Goal: Task Accomplishment & Management: Manage account settings

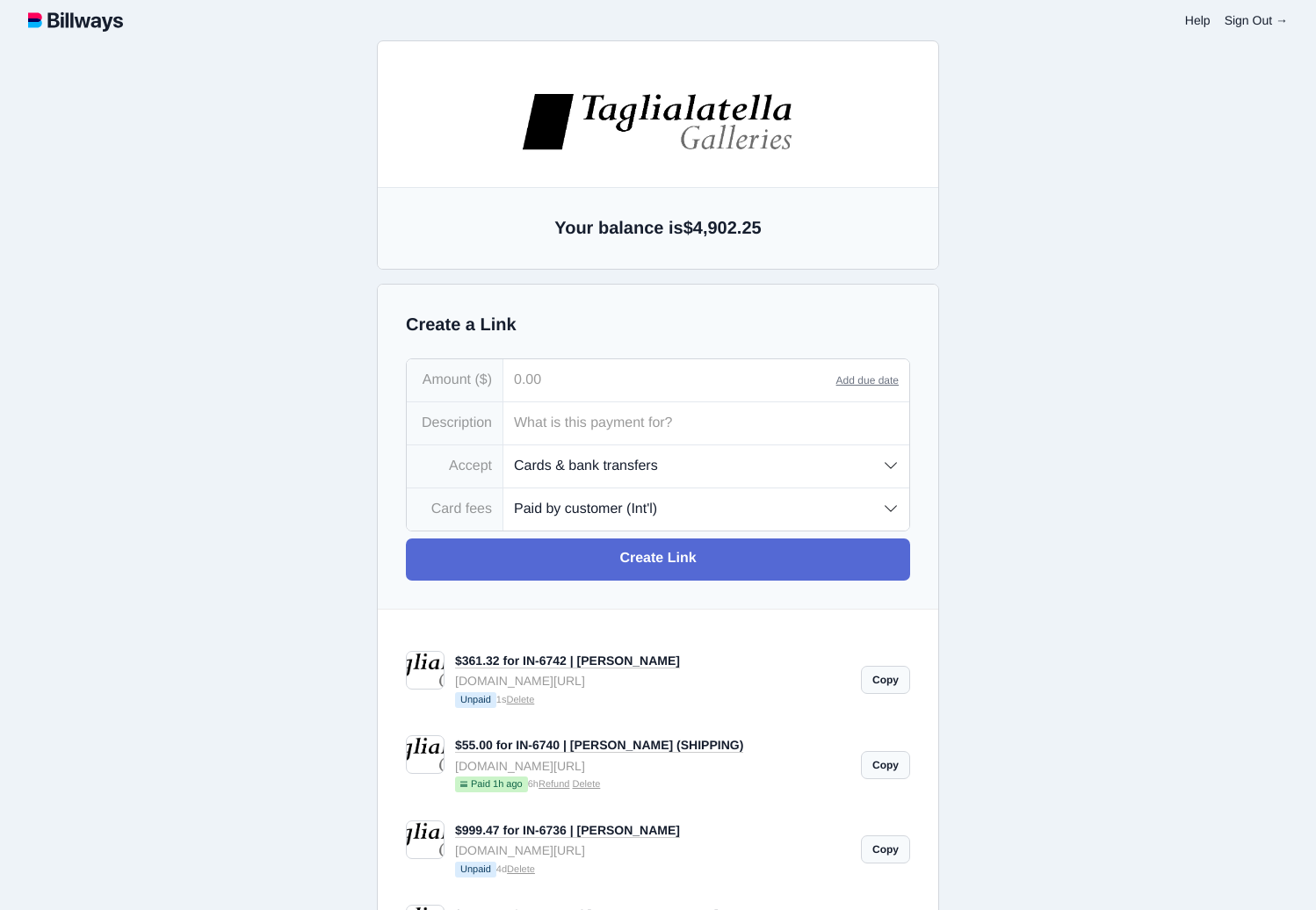
select select "customer-intl"
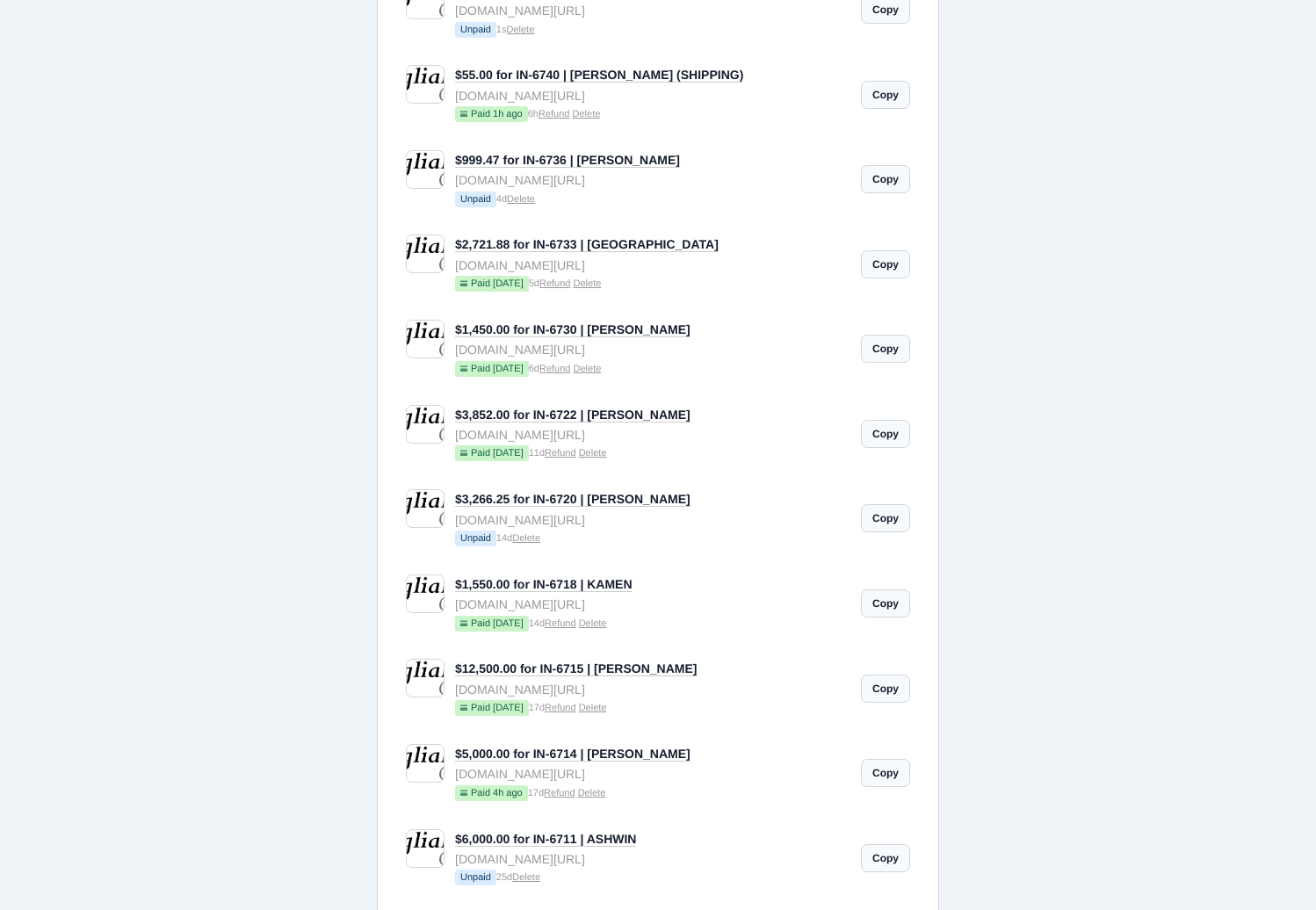
scroll to position [672, 0]
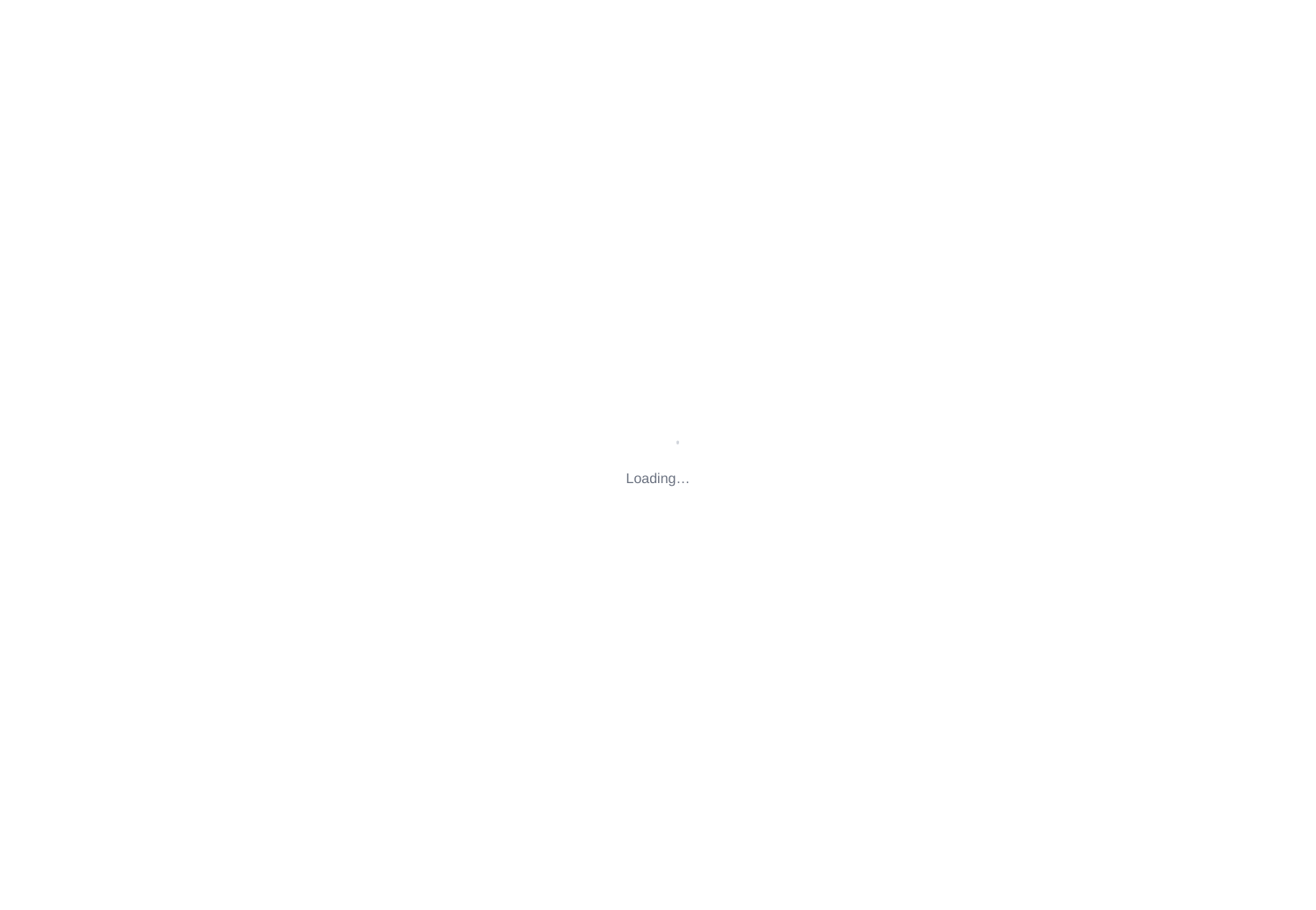
type input "[STREET_ADDRESS][US_STATE]"
type input "[EMAIL_ADDRESS][DOMAIN_NAME]"
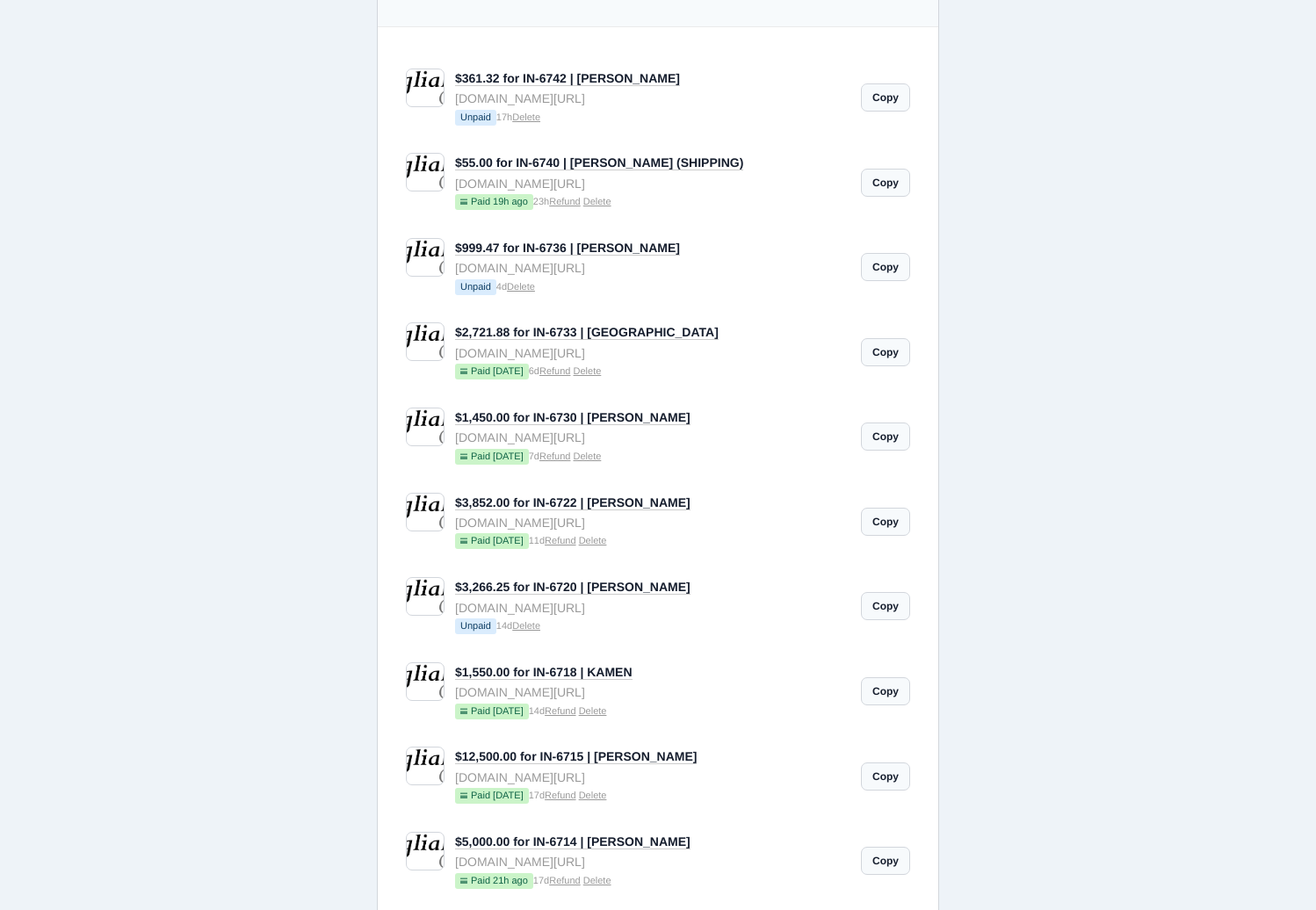
scroll to position [564, 0]
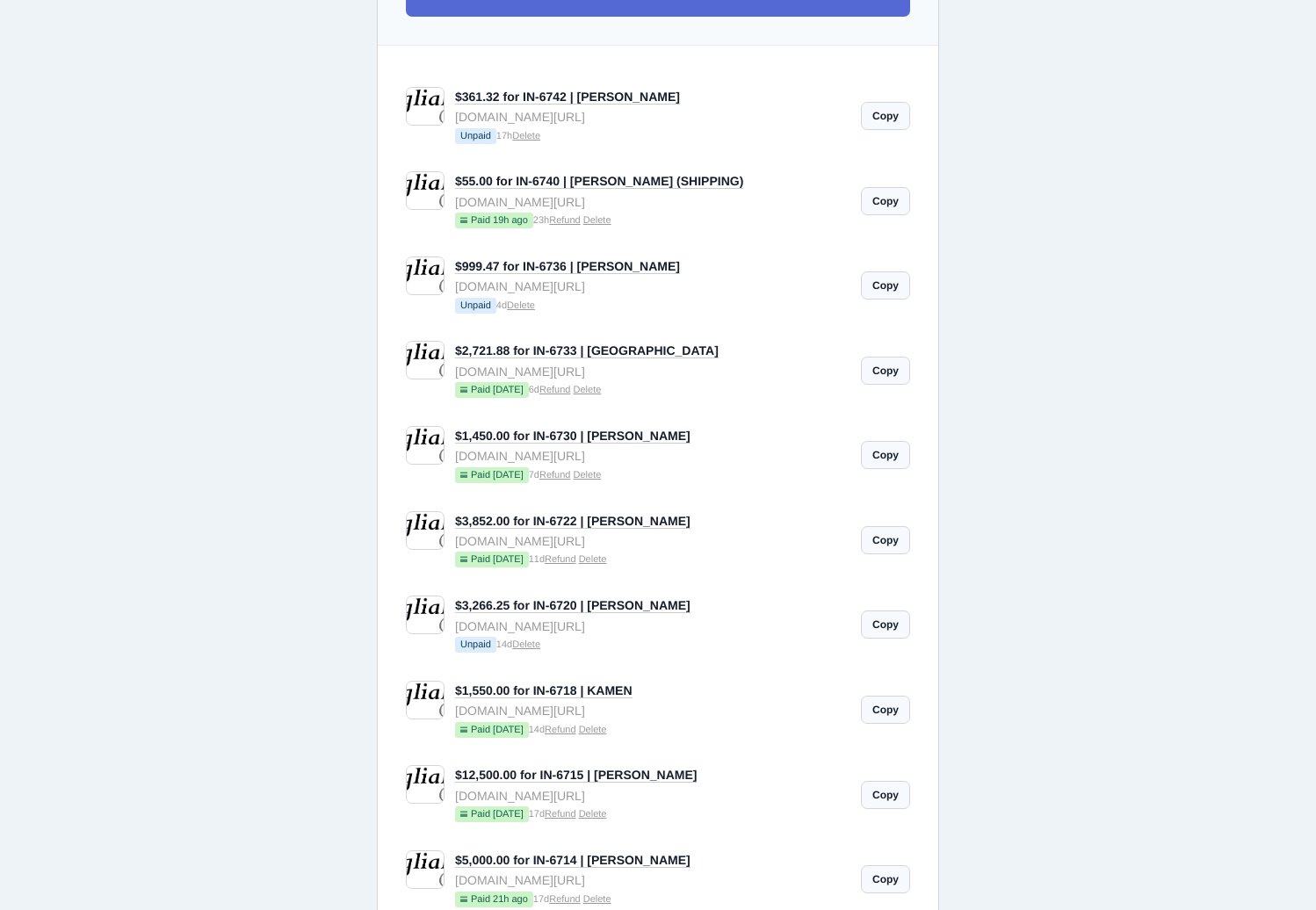
click at [523, 310] on link "Delete" at bounding box center [522, 305] width 28 height 10
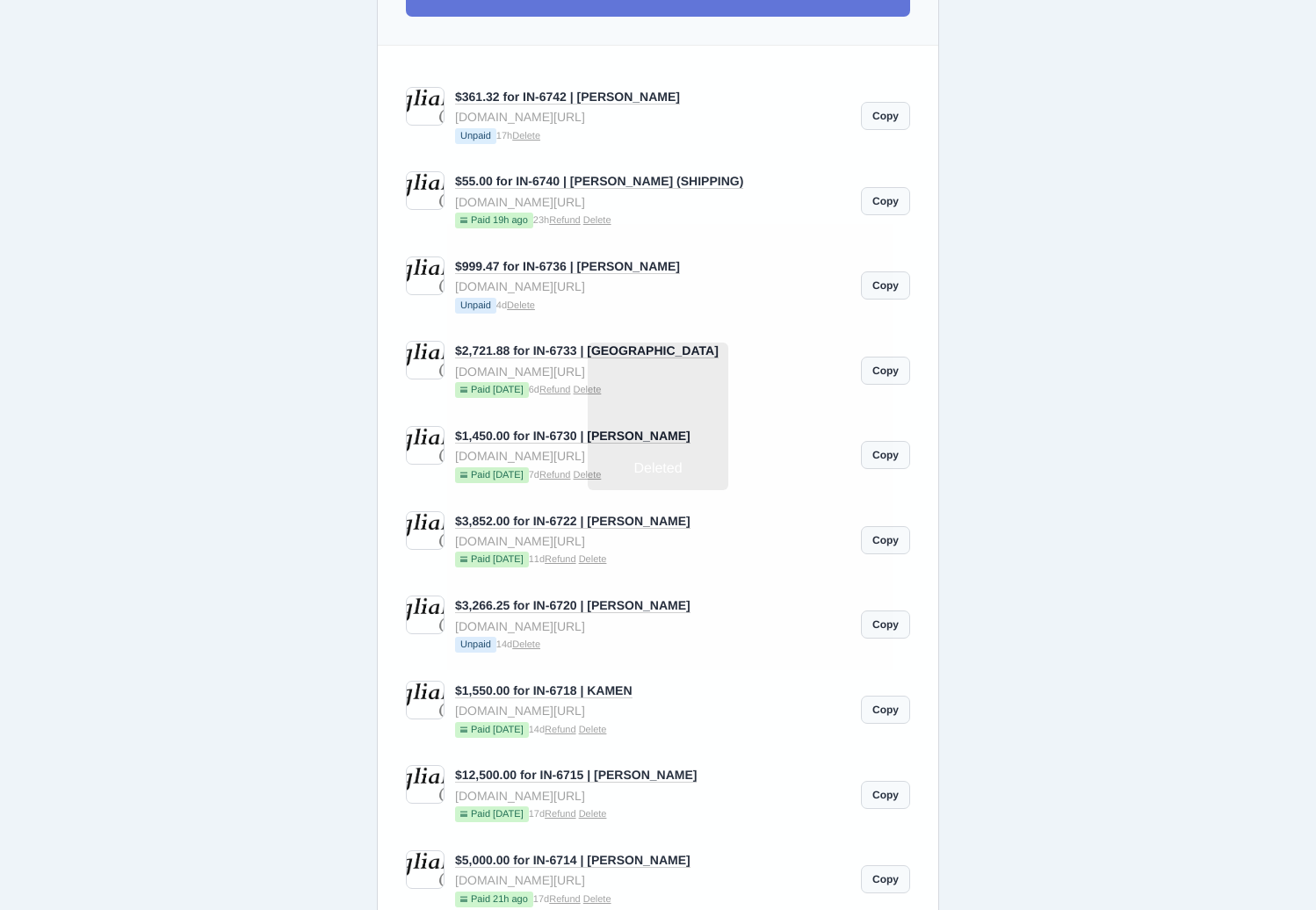
type input "[EMAIL_ADDRESS][DOMAIN_NAME]"
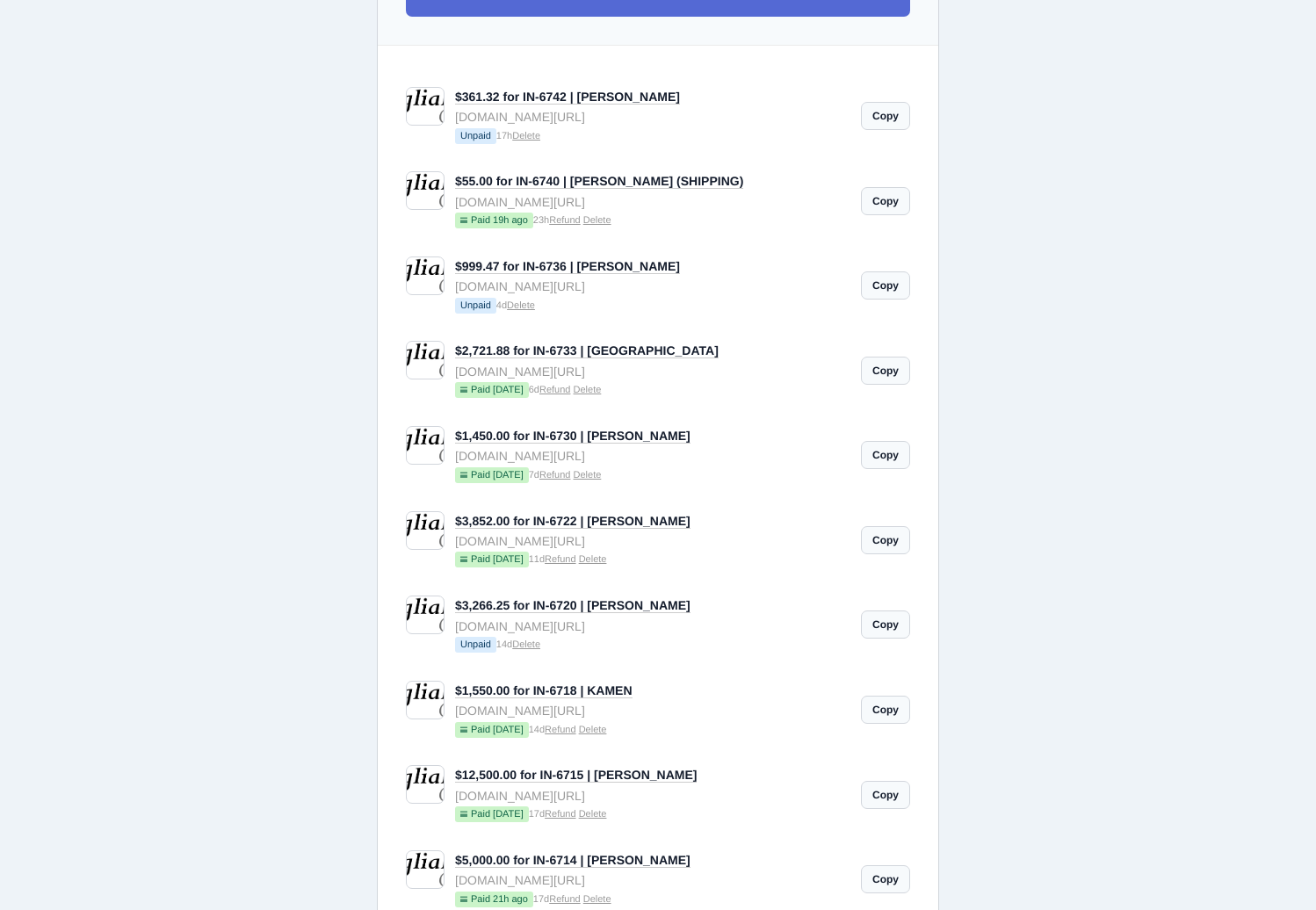
type input "[EMAIL_ADDRESS][DOMAIN_NAME]"
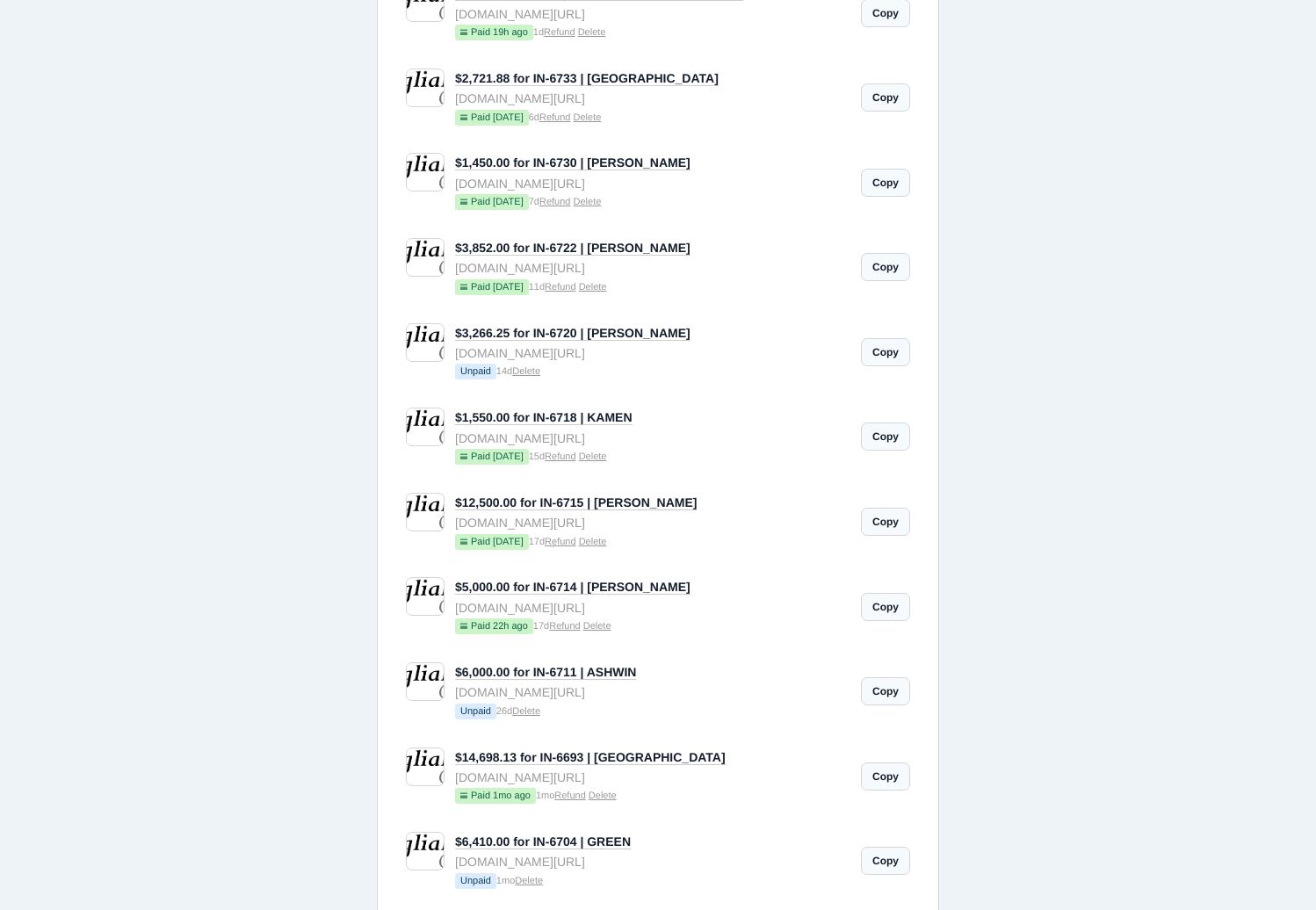
scroll to position [753, 0]
